Goal: Information Seeking & Learning: Learn about a topic

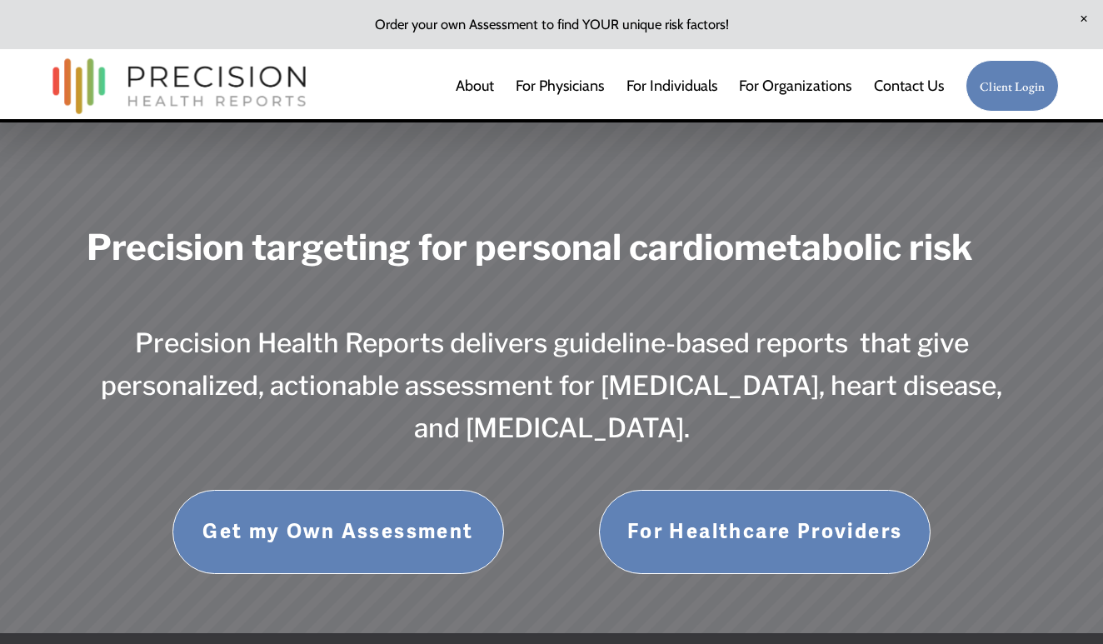
click at [725, 525] on link "For Healthcare Providers" at bounding box center [765, 532] width 332 height 84
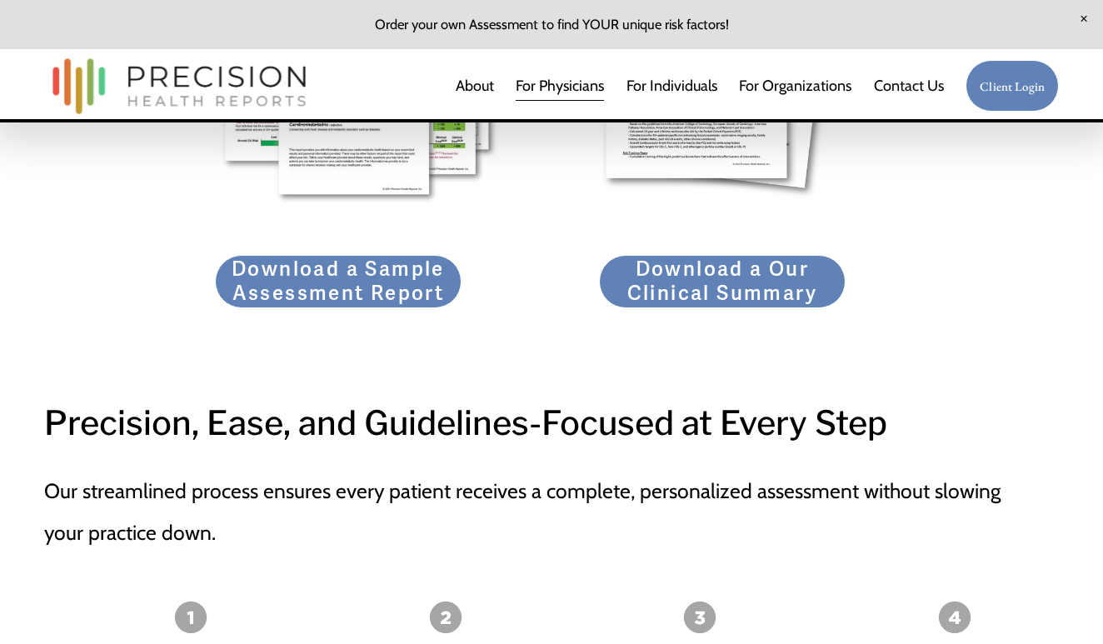
scroll to position [2437, 0]
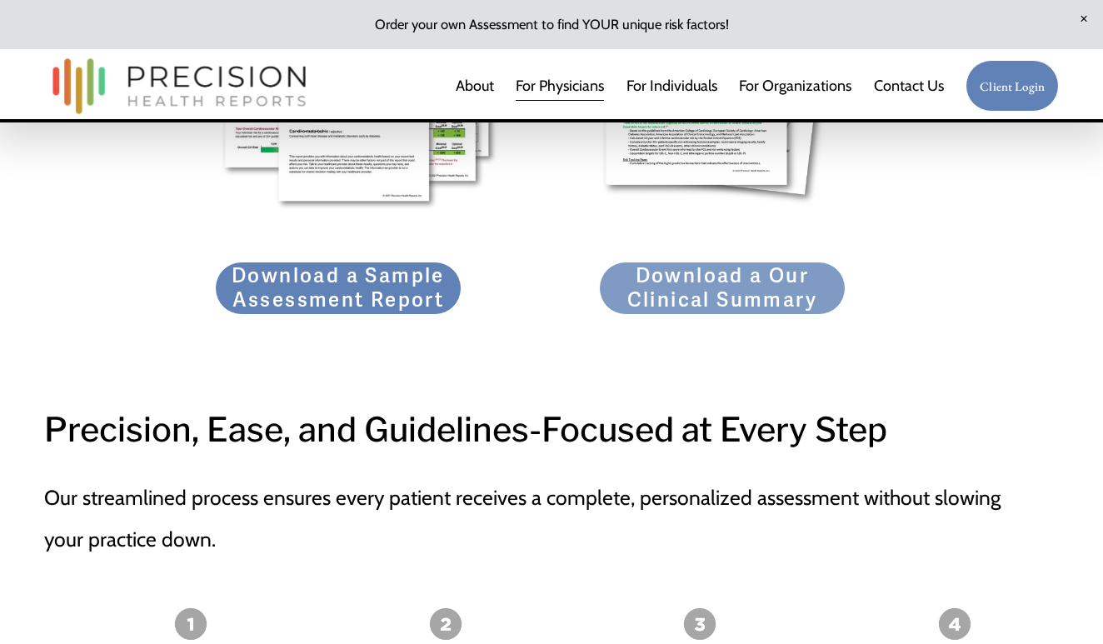
click at [734, 280] on link "Download a Our Clinical Summary" at bounding box center [722, 287] width 246 height 52
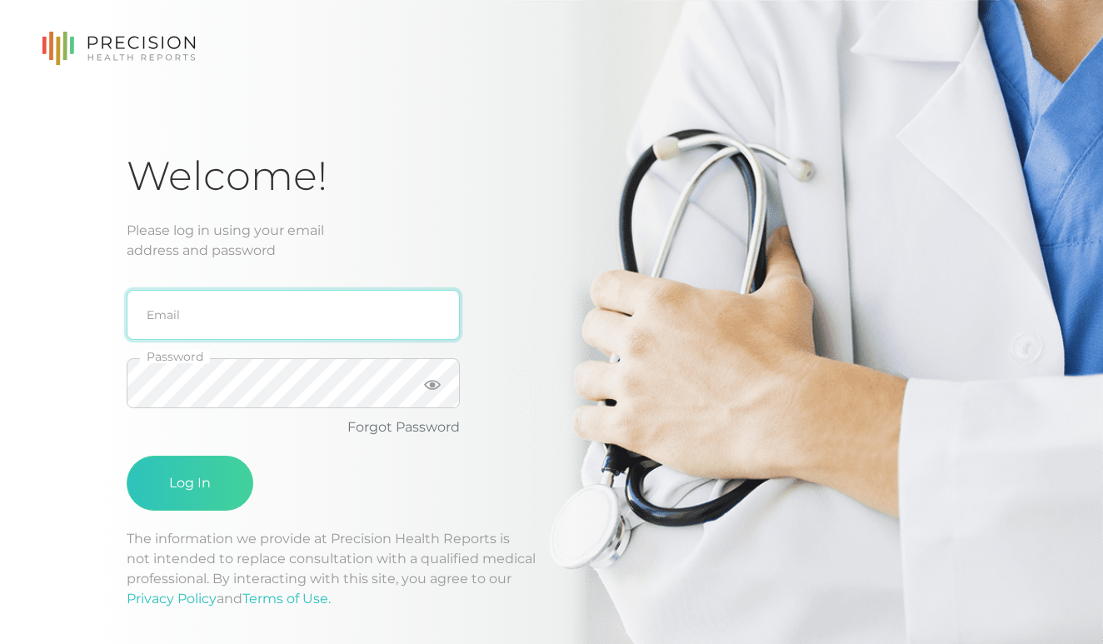
type input "rachelkelly@emeraldhealthdpc.com"
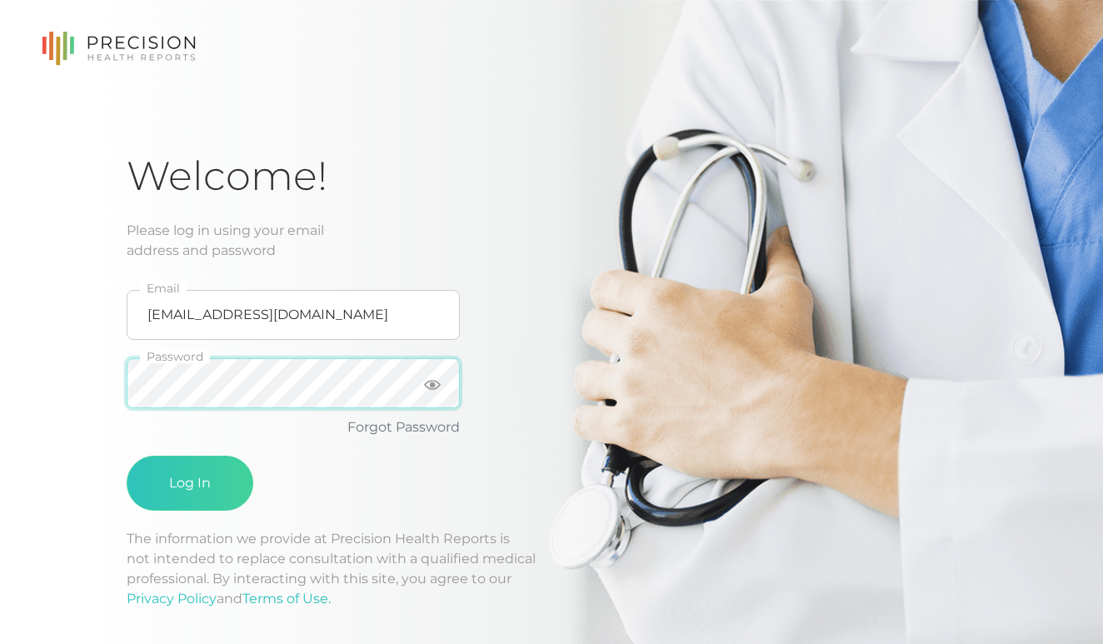
click at [190, 483] on button "Log In" at bounding box center [190, 483] width 127 height 55
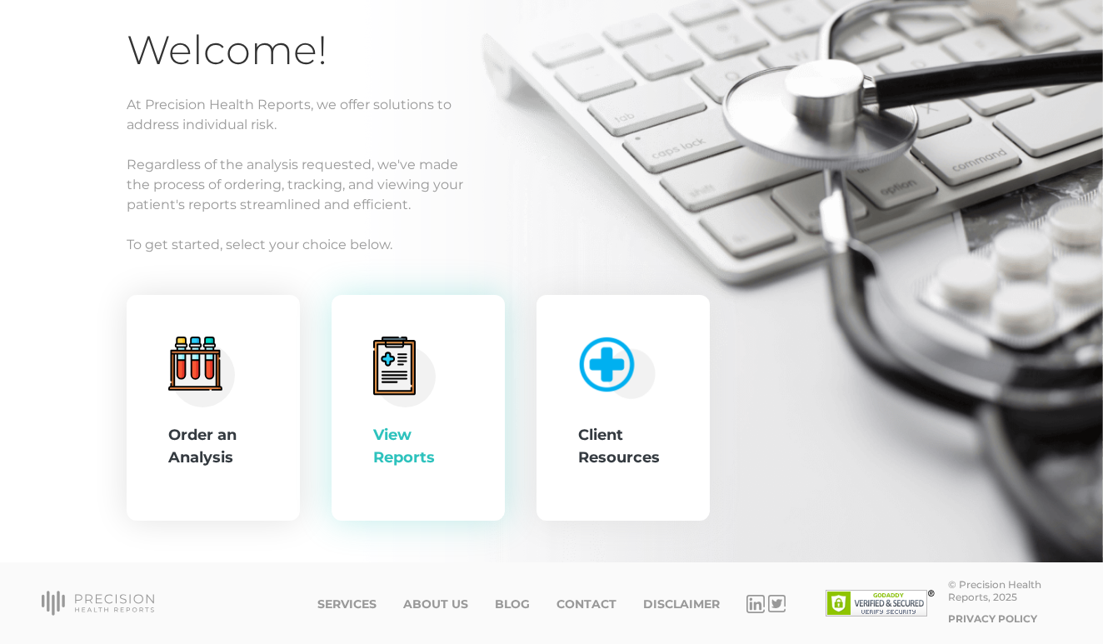
scroll to position [123, 0]
click at [389, 443] on div "View Reports" at bounding box center [418, 446] width 90 height 45
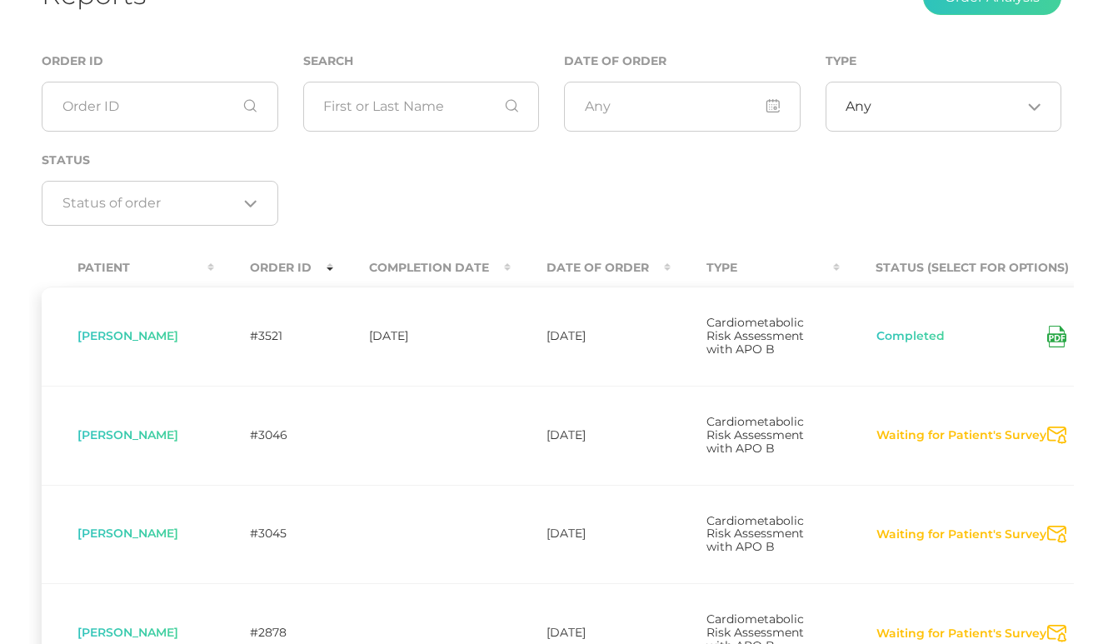
scroll to position [189, 0]
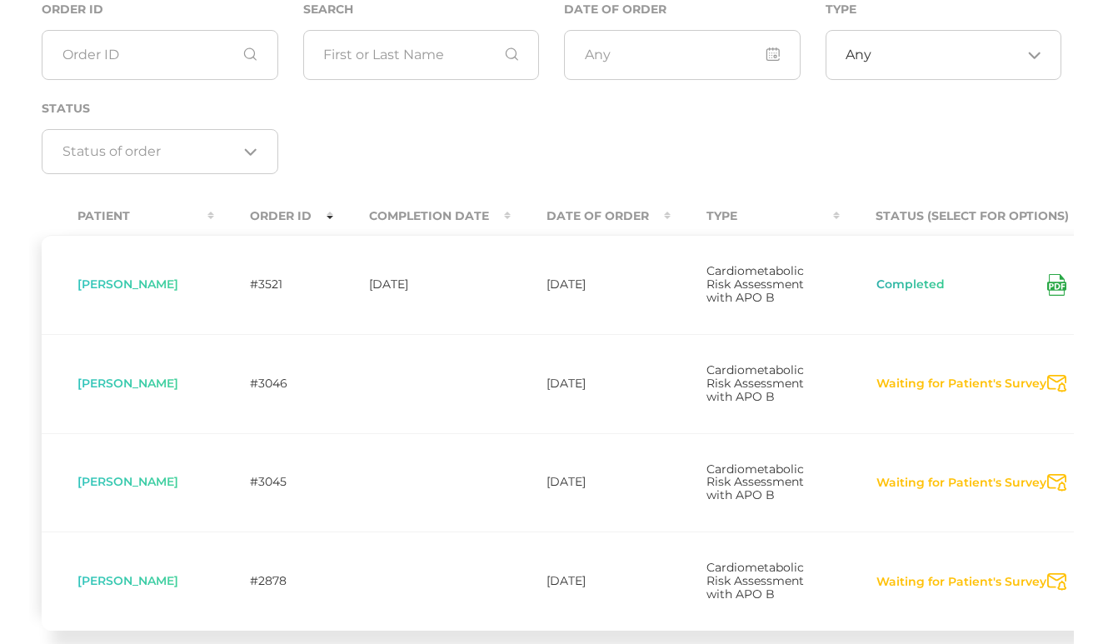
click at [903, 282] on button "Completed" at bounding box center [910, 284] width 70 height 17
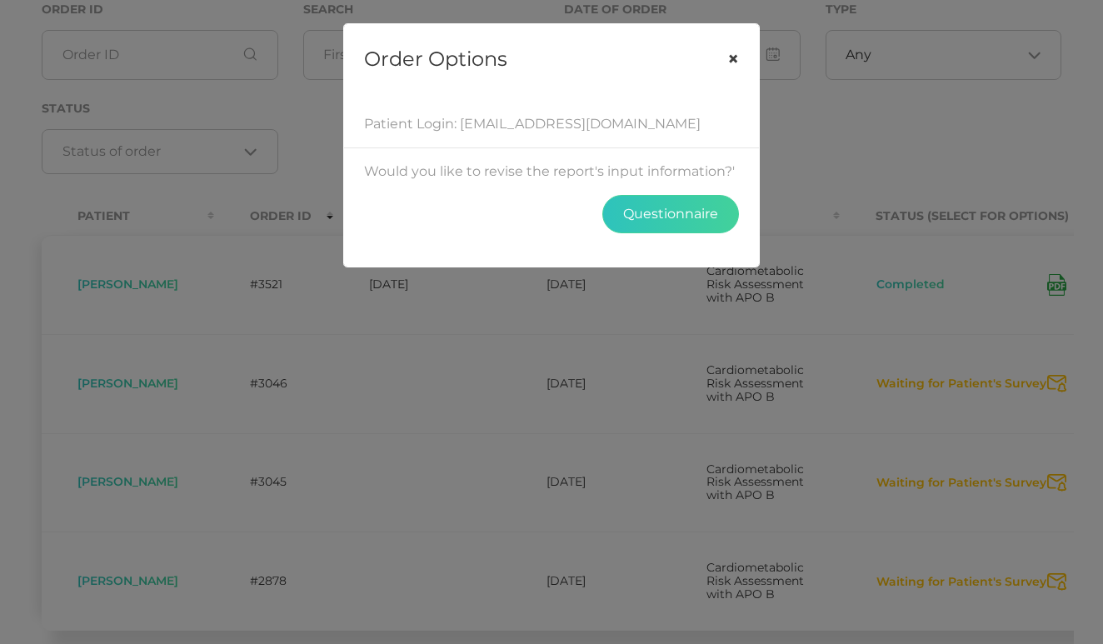
click at [733, 60] on button "×" at bounding box center [733, 59] width 52 height 70
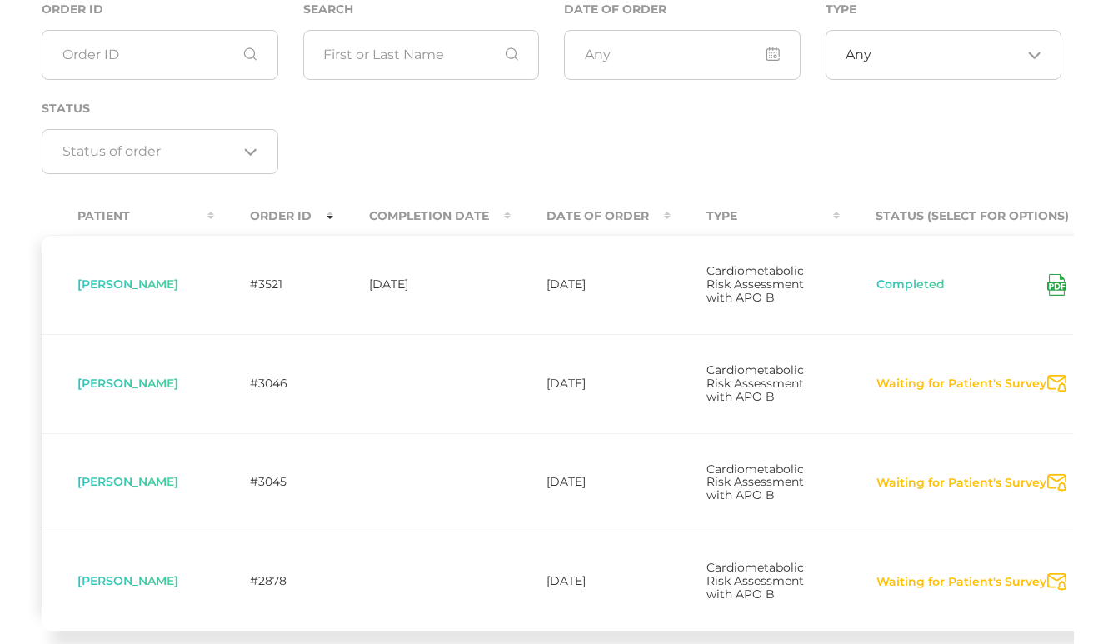
click at [1050, 288] on icon at bounding box center [1054, 286] width 8 height 4
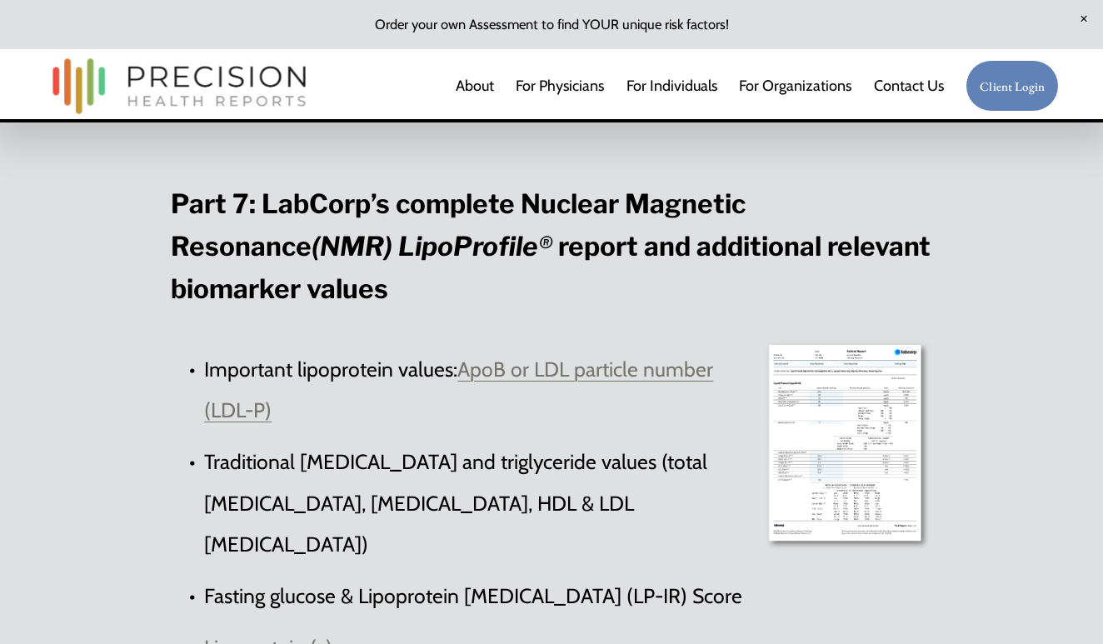
scroll to position [5102, 0]
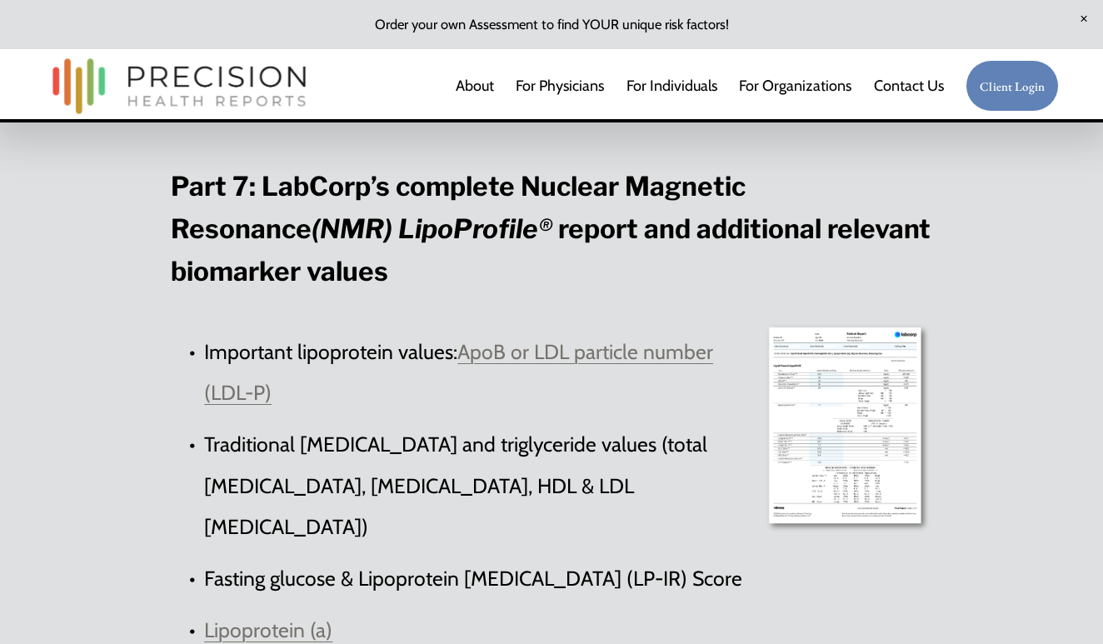
click at [554, 339] on link "ApoB or LDL particle number (LDL-P)" at bounding box center [458, 372] width 509 height 66
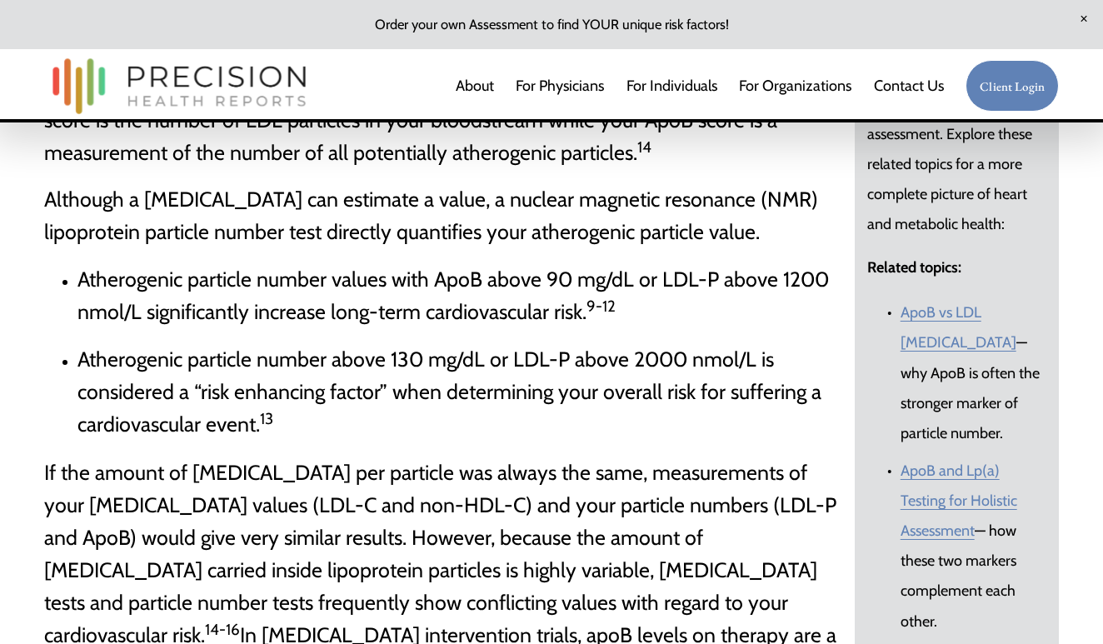
scroll to position [3303, 0]
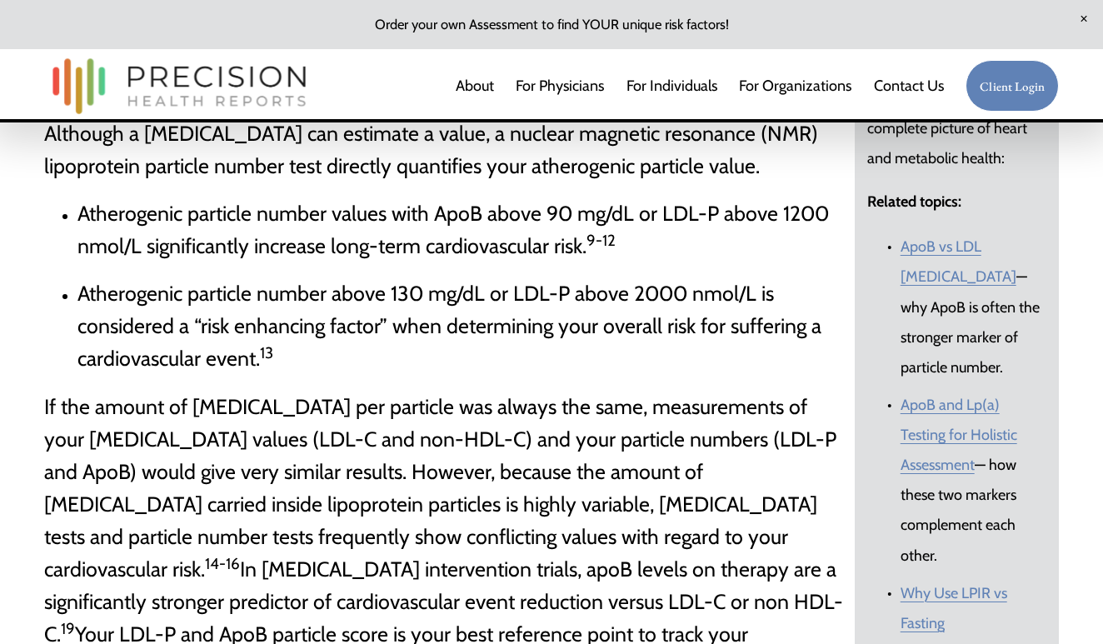
click at [913, 237] on link "ApoB vs LDL Cholesterol" at bounding box center [958, 261] width 116 height 48
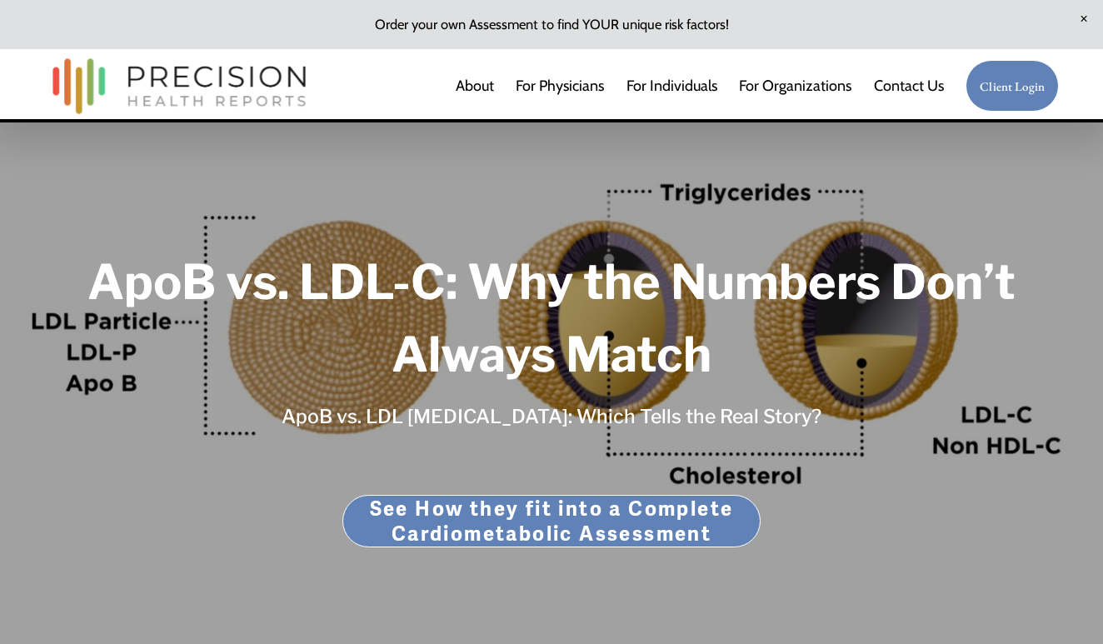
click at [579, 535] on link "See How they fit into a Complete Cardiometabolic Assessment" at bounding box center [550, 521] width 417 height 52
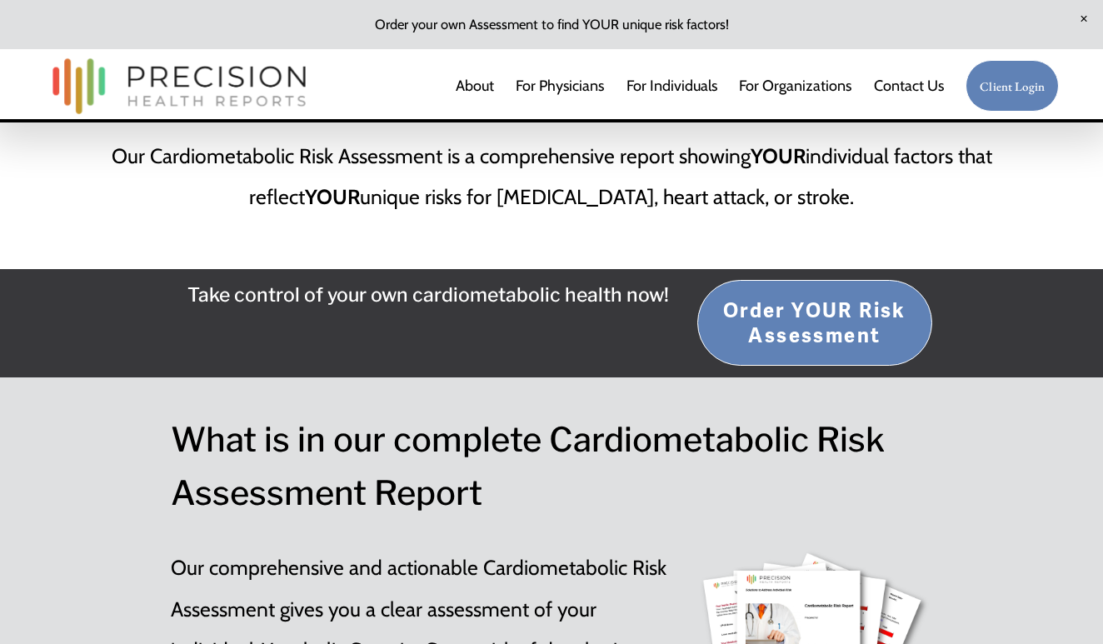
scroll to position [1457, 0]
